Goal: Information Seeking & Learning: Check status

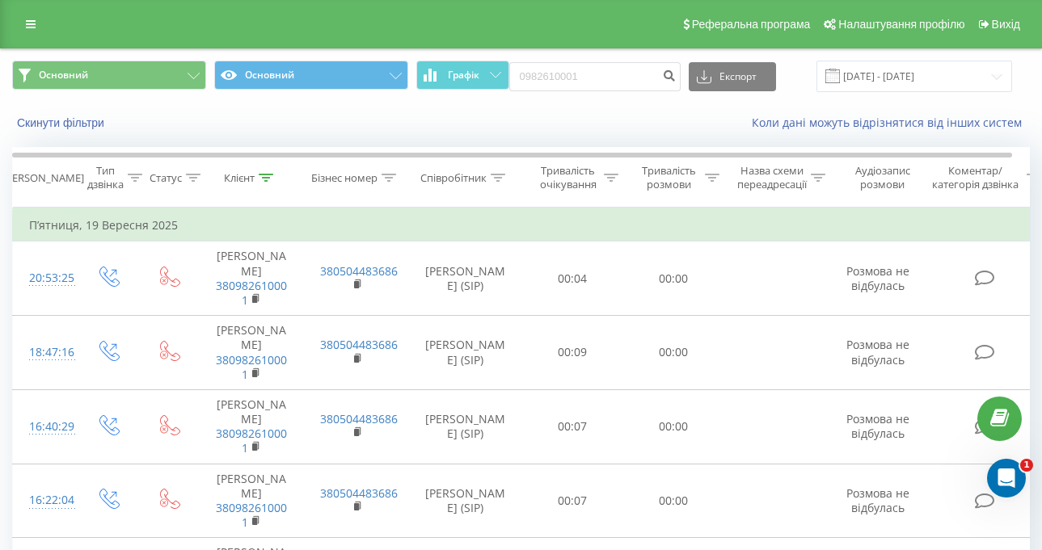
click at [516, 84] on div "Основний Основний Графік 0982610001 Експорт .csv .xls .xlsx 19.06.2025 - 19.09.…" at bounding box center [520, 77] width 1017 height 32
type input "096 0572964"
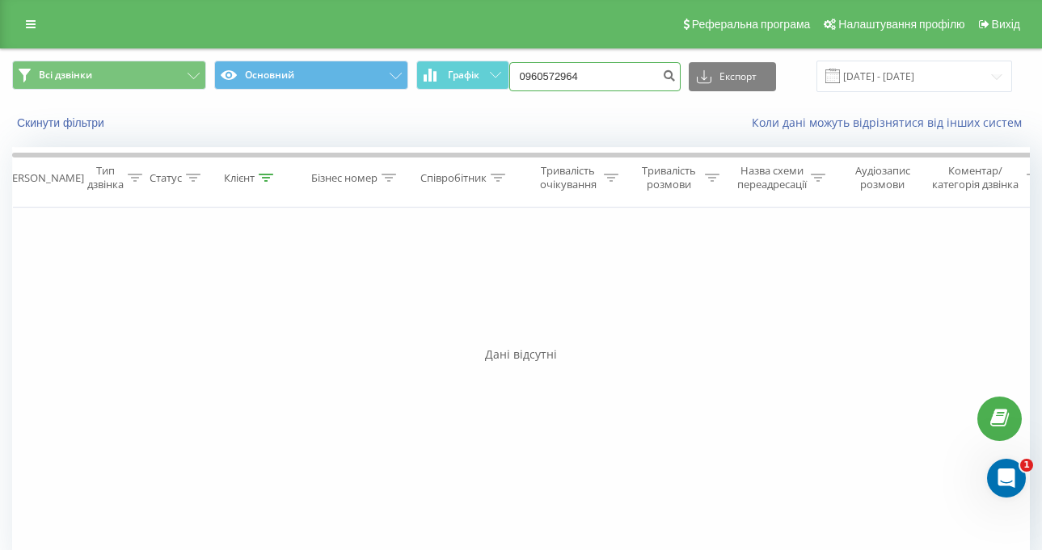
drag, startPoint x: 616, startPoint y: 78, endPoint x: 430, endPoint y: 116, distance: 189.7
click at [430, 116] on div "Всі дзвінки Основний Графік 0960572964 Експорт .csv .xls .xlsx [DATE] - [DATE] …" at bounding box center [521, 95] width 1040 height 93
click at [97, 123] on button "Скинути фільтри" at bounding box center [62, 123] width 100 height 15
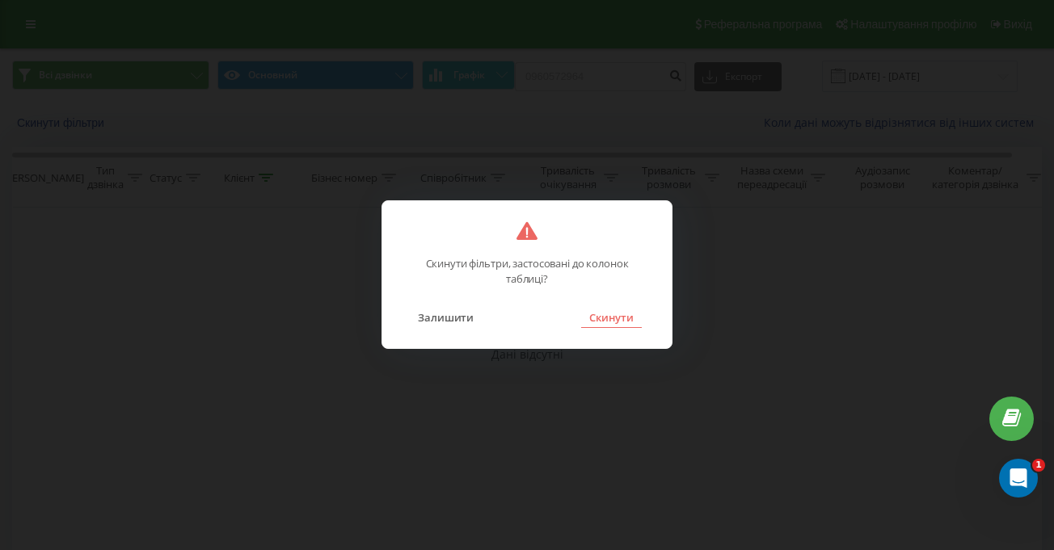
click at [627, 322] on button "Скинути" at bounding box center [611, 317] width 61 height 21
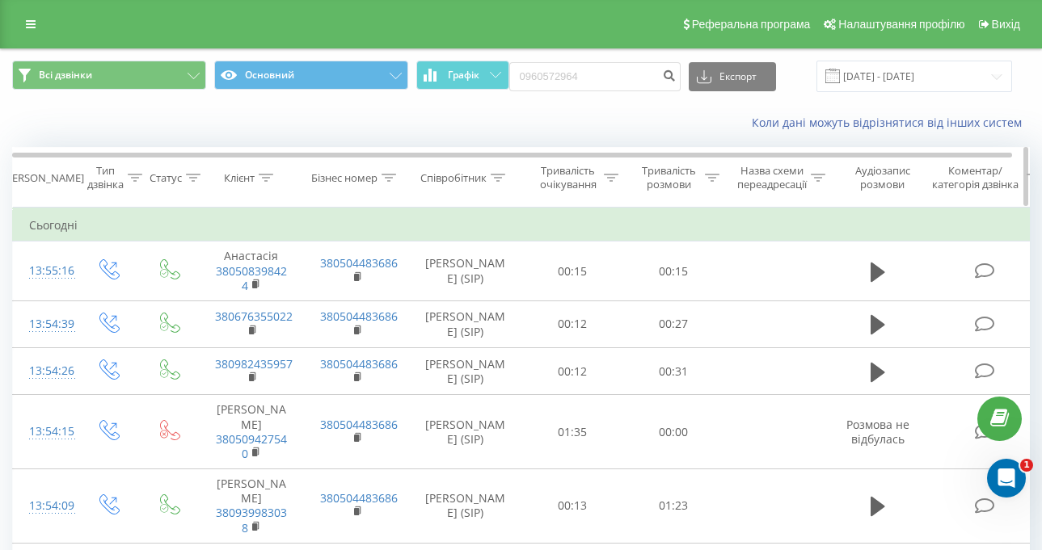
click at [454, 187] on th "Співробітник" at bounding box center [465, 178] width 113 height 60
click at [488, 178] on div "Співробітник" at bounding box center [462, 178] width 85 height 14
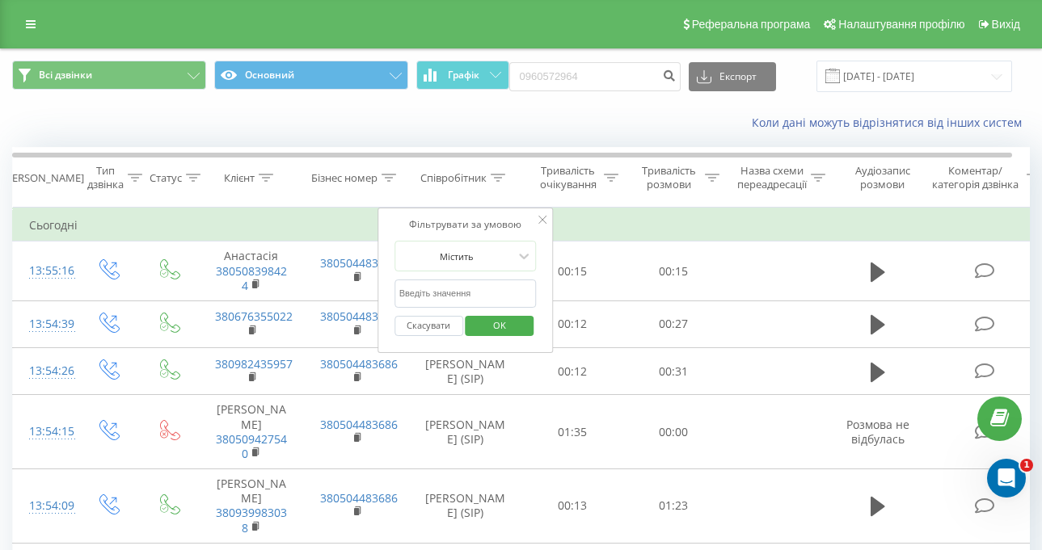
click at [489, 280] on input "text" at bounding box center [465, 294] width 142 height 28
type input "[PERSON_NAME]"
click at [477, 317] on span "OK" at bounding box center [499, 325] width 45 height 25
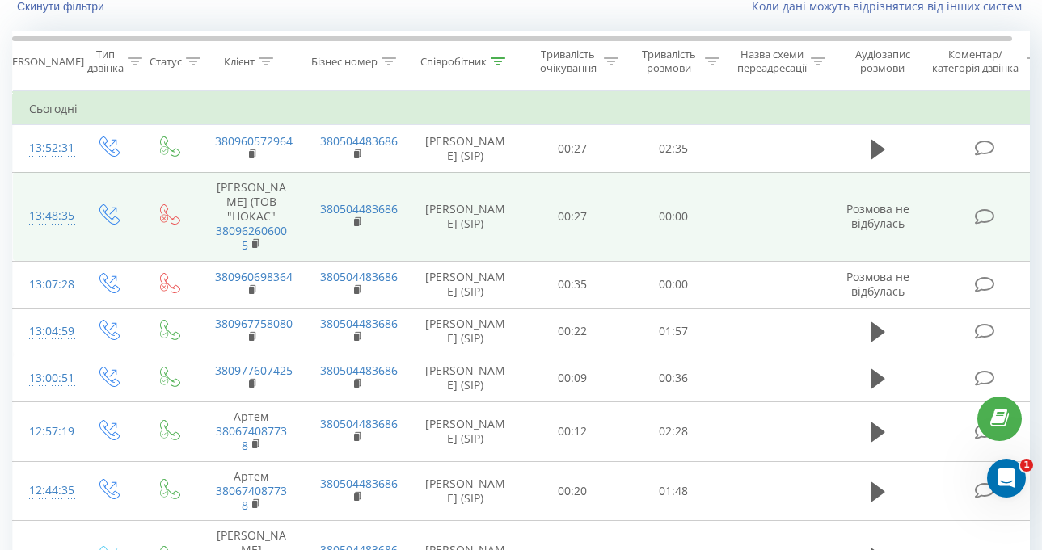
scroll to position [162, 0]
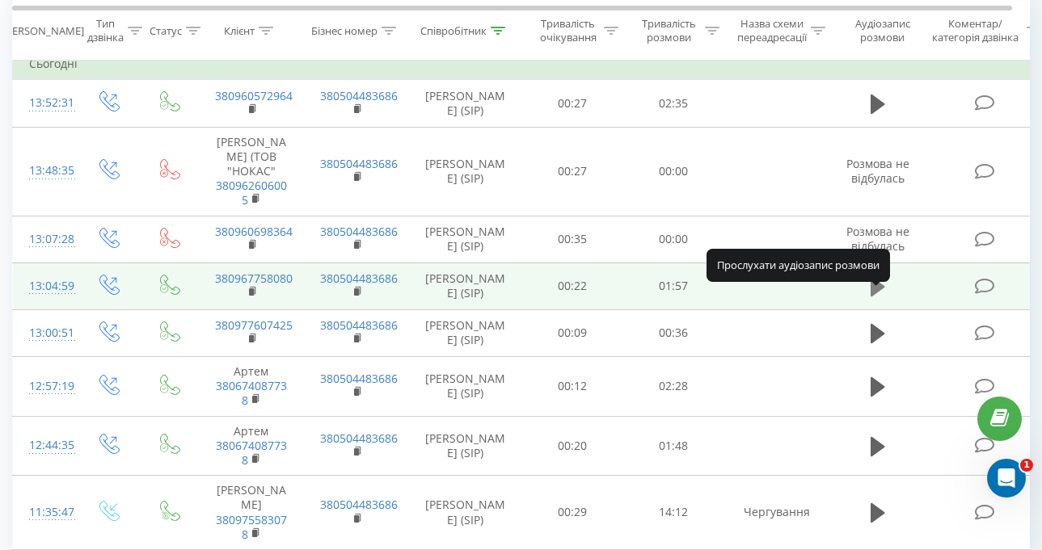
click at [880, 297] on icon at bounding box center [877, 286] width 15 height 19
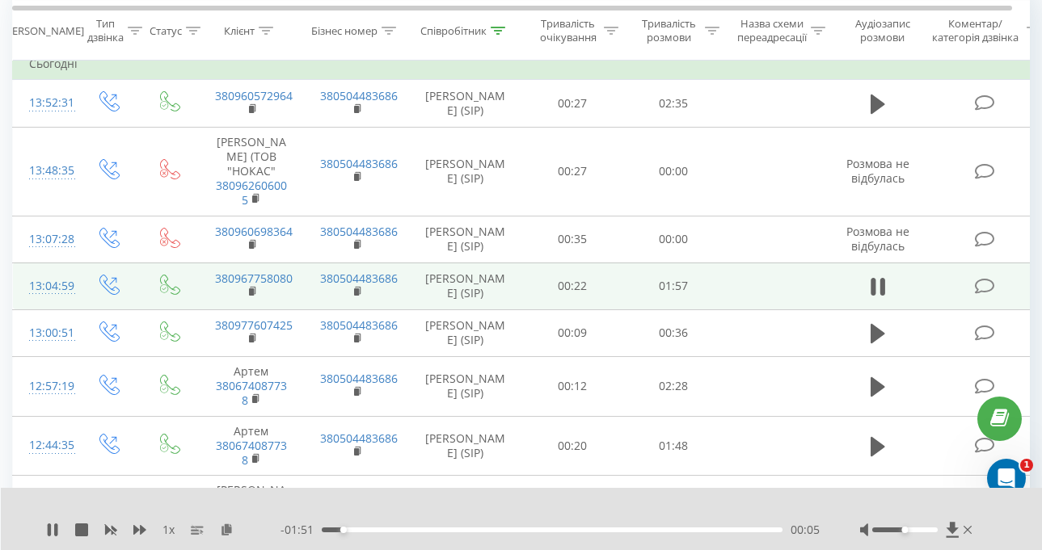
click at [436, 531] on div "00:05" at bounding box center [552, 530] width 461 height 5
click at [559, 531] on div "00:32" at bounding box center [552, 530] width 461 height 5
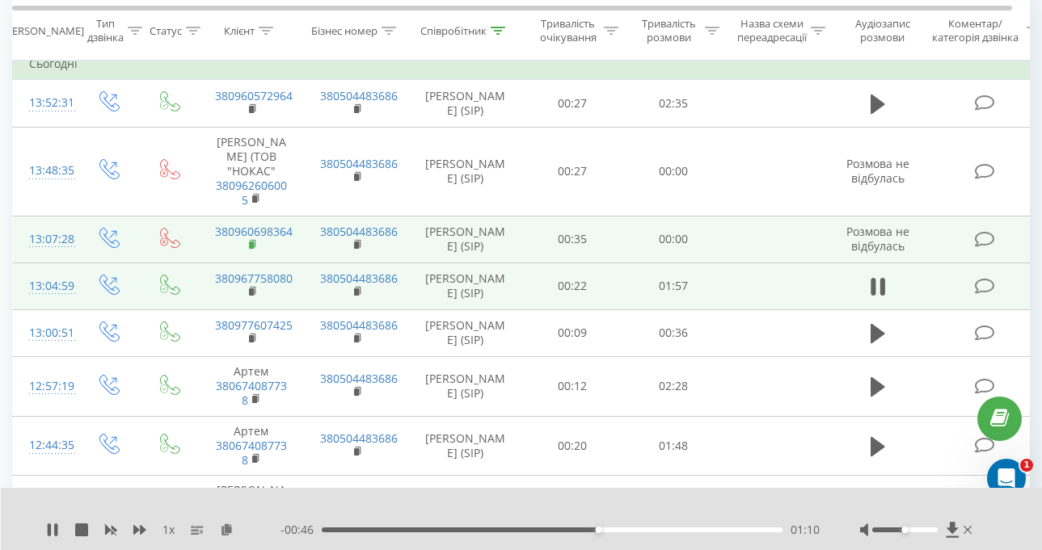
click at [252, 249] on rect at bounding box center [251, 245] width 5 height 7
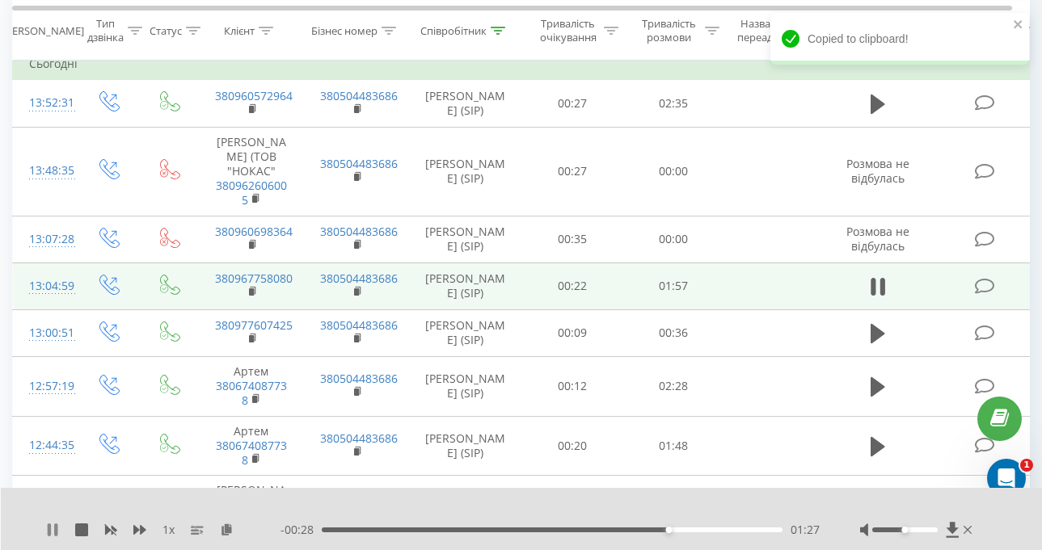
click at [53, 529] on icon at bounding box center [52, 530] width 13 height 13
